Goal: Find contact information: Find contact information

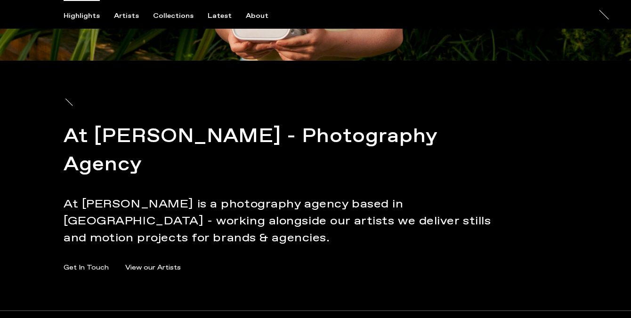
scroll to position [4502, 0]
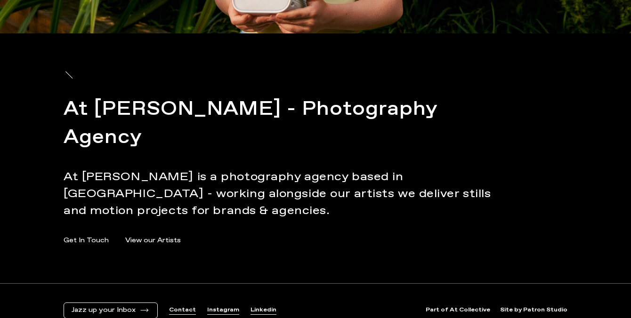
click at [186, 307] on link "Contact" at bounding box center [182, 311] width 27 height 8
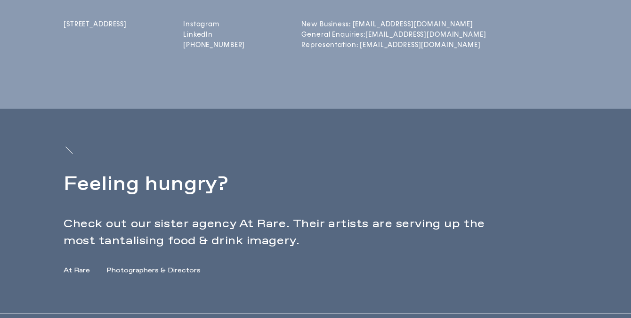
scroll to position [356, 0]
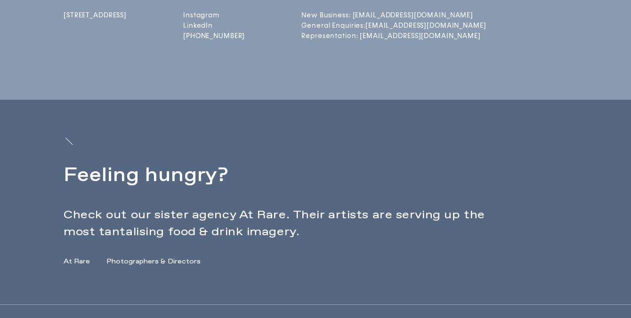
click at [81, 262] on link "At Rare" at bounding box center [77, 262] width 26 height 10
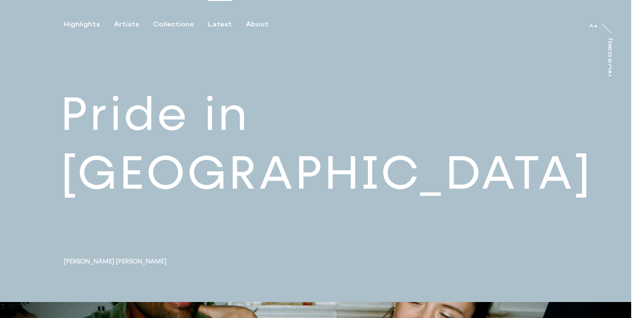
click at [211, 24] on div "Latest" at bounding box center [220, 24] width 24 height 8
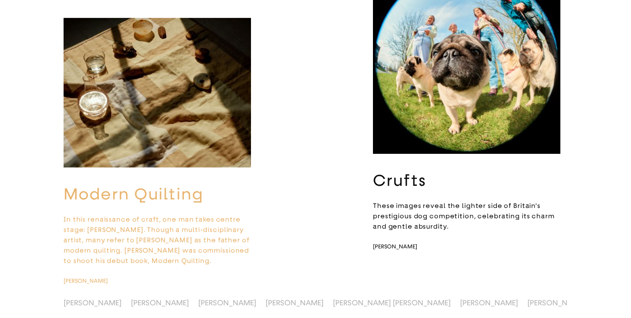
scroll to position [1565, 0]
